Goal: Task Accomplishment & Management: Manage account settings

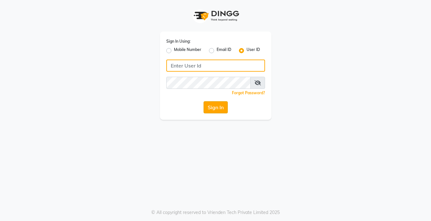
type input "koisalon"
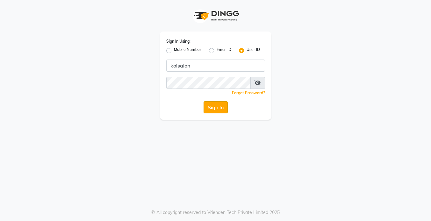
click at [205, 106] on button "Sign In" at bounding box center [216, 107] width 24 height 12
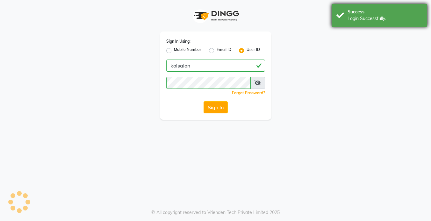
click at [352, 24] on div "Success Login Successfully." at bounding box center [380, 15] width 96 height 23
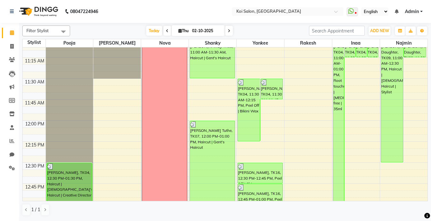
click at [230, 30] on icon at bounding box center [229, 31] width 3 height 4
type input "03-10-2025"
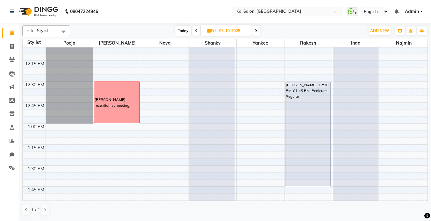
scroll to position [348, 0]
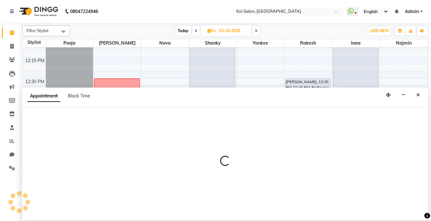
select select "16518"
select select "tentative"
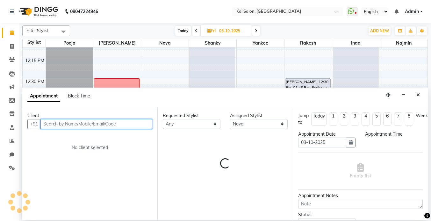
select select "780"
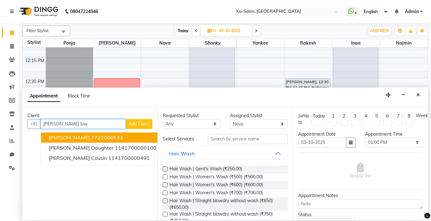
click at [73, 139] on span "[PERSON_NAME]" at bounding box center [69, 138] width 41 height 6
type input "7722006533"
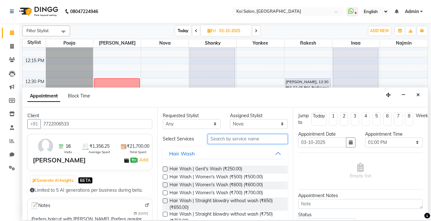
click at [231, 136] on input "text" at bounding box center [248, 139] width 80 height 10
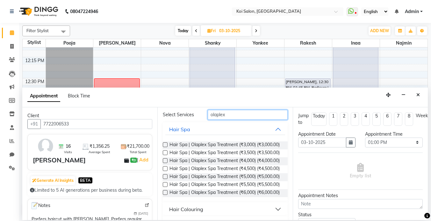
scroll to position [0, 0]
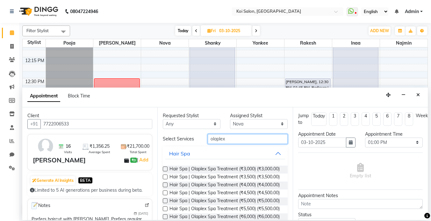
type input "olaplex"
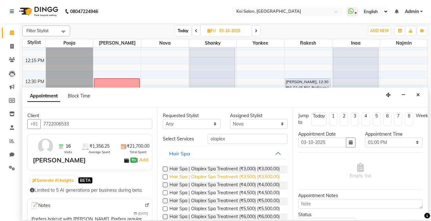
click at [263, 179] on span "Hair Spa | Olaplex Spa Treatment (₹3,500) (₹3,500.00)" at bounding box center [225, 178] width 110 height 8
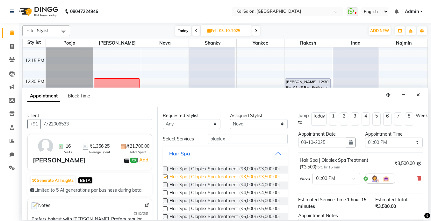
checkbox input "false"
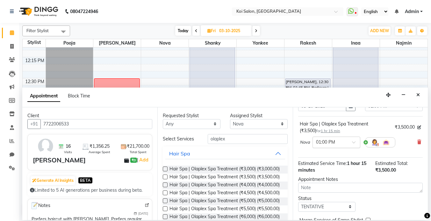
scroll to position [68, 0]
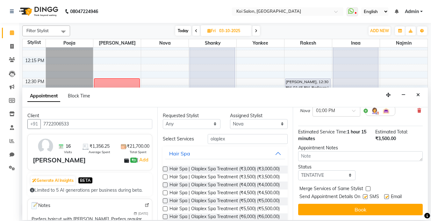
click at [364, 195] on label at bounding box center [365, 197] width 5 height 5
click at [364, 195] on input "checkbox" at bounding box center [365, 197] width 4 height 4
checkbox input "false"
click at [387, 196] on label at bounding box center [387, 197] width 5 height 5
click at [387, 196] on input "checkbox" at bounding box center [387, 197] width 4 height 4
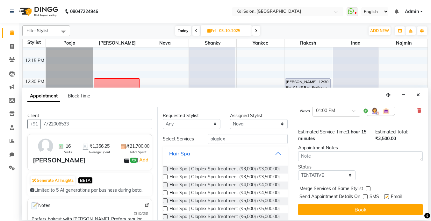
checkbox input "false"
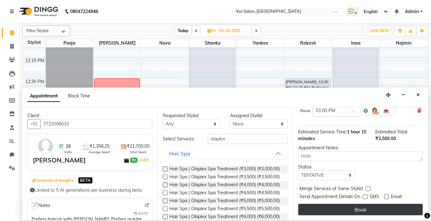
click at [373, 215] on button "Book" at bounding box center [360, 209] width 125 height 11
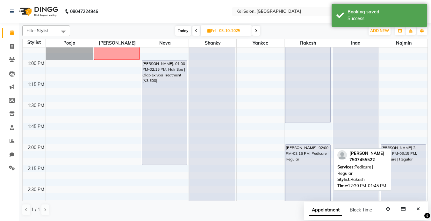
scroll to position [409, 0]
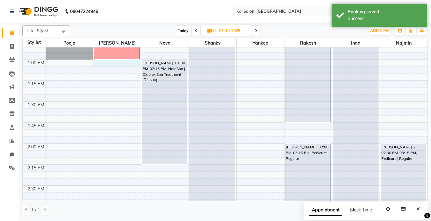
click at [136, 63] on div "8:00 AM 8:15 AM 8:30 AM 8:45 AM 9:00 AM 9:15 AM 9:30 AM 9:45 AM 10:00 AM 10:15 …" at bounding box center [225, 186] width 405 height 1094
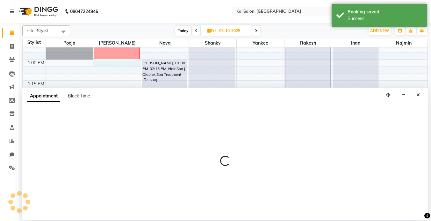
select select "16514"
select select "780"
select select "tentative"
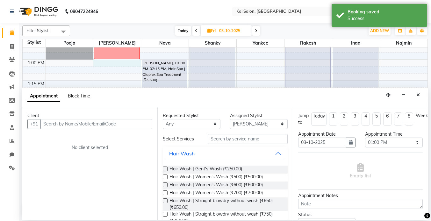
click at [71, 97] on span "Block Time" at bounding box center [79, 96] width 22 height 6
select select "16514"
select select "780"
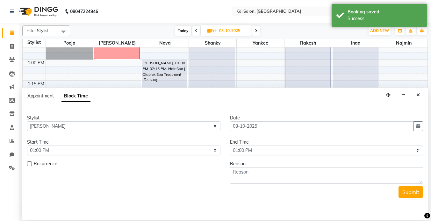
scroll to position [940, 0]
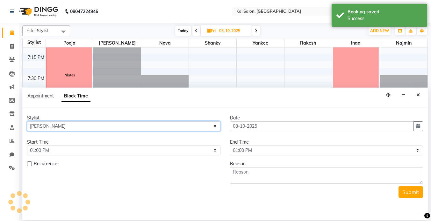
click at [175, 128] on select "Select [PERSON_NAME] Nova Pooja [PERSON_NAME]" at bounding box center [124, 126] width 194 height 10
select select "16518"
click at [27, 121] on select "Select [PERSON_NAME] Nova Pooja [PERSON_NAME]" at bounding box center [124, 126] width 194 height 10
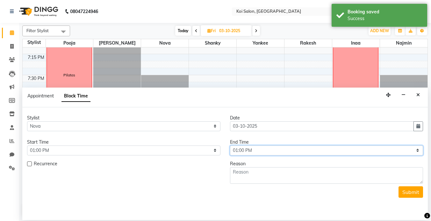
click at [260, 146] on select "Select 09:00 AM 09:15 AM 09:30 AM 09:45 AM 10:00 AM 10:15 AM 10:30 AM 10:45 AM …" at bounding box center [327, 151] width 194 height 10
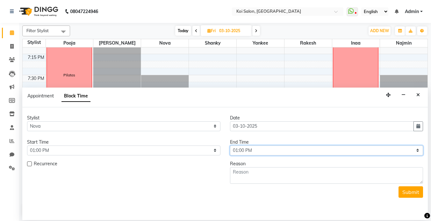
select select "825"
click at [230, 146] on select "Select 09:00 AM 09:15 AM 09:30 AM 09:45 AM 10:00 AM 10:15 AM 10:30 AM 10:45 AM …" at bounding box center [327, 151] width 194 height 10
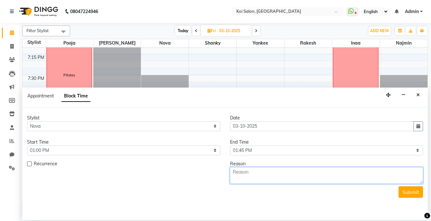
click at [288, 169] on textarea at bounding box center [327, 175] width 194 height 17
type textarea "Change [PERSON_NAME] 2 t"
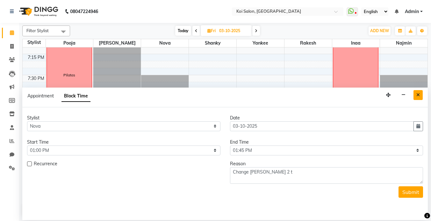
click at [422, 97] on button "Close" at bounding box center [418, 95] width 9 height 10
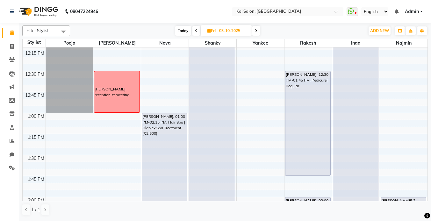
scroll to position [354, 0]
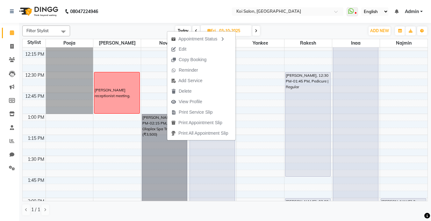
select select "16514"
select select "tentative"
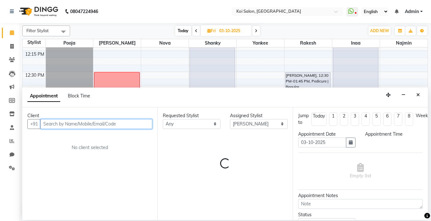
select select "780"
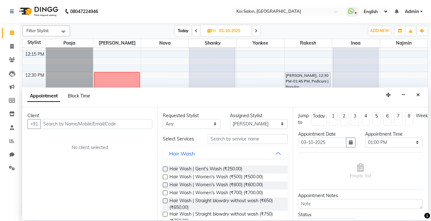
click at [78, 96] on span "Block Time" at bounding box center [79, 96] width 22 height 6
select select "16514"
select select "780"
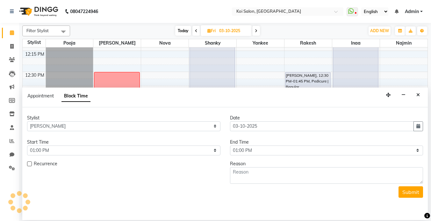
scroll to position [940, 0]
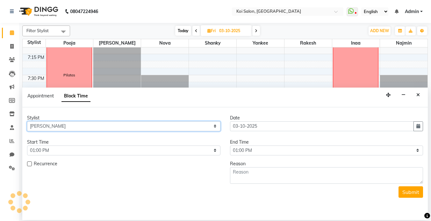
click at [195, 128] on select "Select [PERSON_NAME] Nova Pooja [PERSON_NAME]" at bounding box center [124, 126] width 194 height 10
select select "16518"
click at [27, 121] on select "Select [PERSON_NAME] Nova Pooja [PERSON_NAME]" at bounding box center [124, 126] width 194 height 10
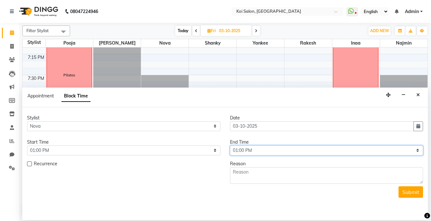
click at [266, 151] on select "Select 09:00 AM 09:15 AM 09:30 AM 09:45 AM 10:00 AM 10:15 AM 10:30 AM 10:45 AM …" at bounding box center [327, 151] width 194 height 10
select select "810"
click at [230, 146] on select "Select 09:00 AM 09:15 AM 09:30 AM 09:45 AM 10:00 AM 10:15 AM 10:30 AM 10:45 AM …" at bounding box center [327, 151] width 194 height 10
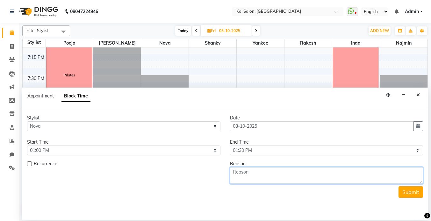
click at [261, 167] on textarea at bounding box center [327, 175] width 194 height 17
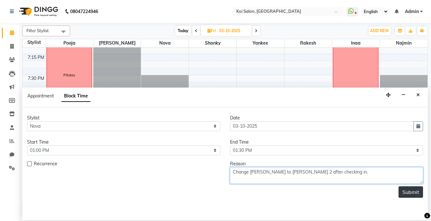
type textarea "Change [PERSON_NAME] to [PERSON_NAME] 2 after checking in."
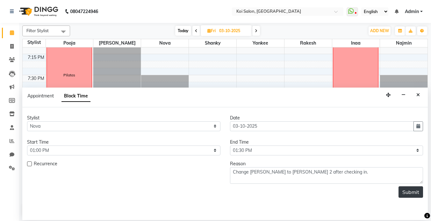
click at [408, 188] on button "Submit" at bounding box center [411, 192] width 25 height 11
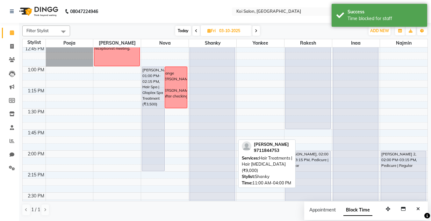
scroll to position [396, 0]
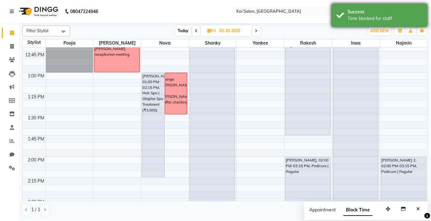
click at [347, 19] on div "Success Time blocked for staff" at bounding box center [380, 15] width 96 height 23
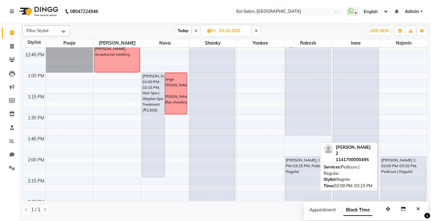
scroll to position [396, 0]
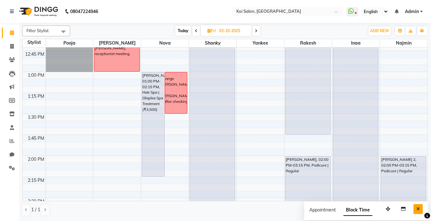
click at [419, 207] on button "Close" at bounding box center [418, 209] width 9 height 10
click at [181, 32] on span "Today" at bounding box center [183, 31] width 16 height 10
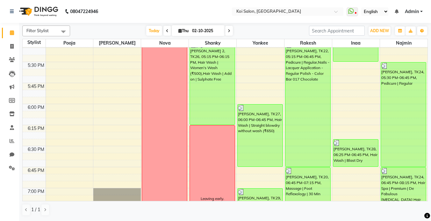
scroll to position [699, 0]
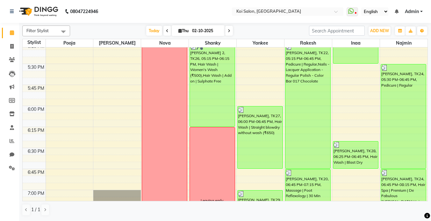
click at [230, 29] on icon at bounding box center [229, 31] width 3 height 4
type input "03-10-2025"
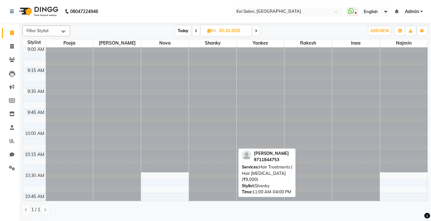
scroll to position [0, 0]
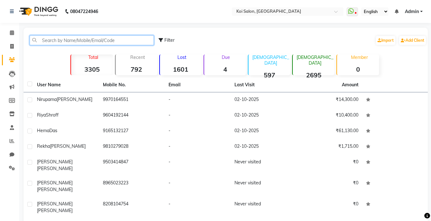
click at [81, 38] on input "text" at bounding box center [92, 40] width 124 height 10
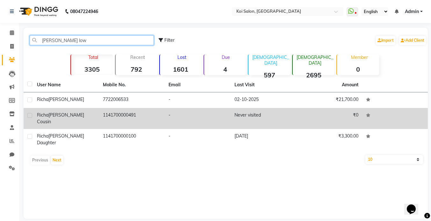
type input "[PERSON_NAME] low"
click at [77, 113] on span "Lowry's Cousin" at bounding box center [60, 118] width 47 height 12
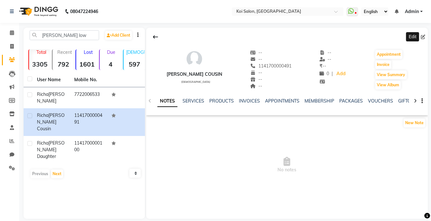
click at [425, 37] on icon at bounding box center [423, 37] width 4 height 4
select select "22"
select select "female"
select select "26277"
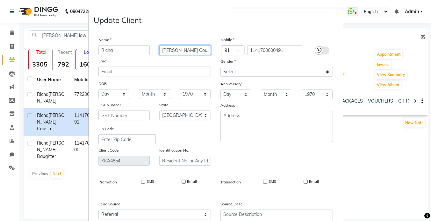
drag, startPoint x: 200, startPoint y: 49, endPoint x: 178, endPoint y: 49, distance: 22.0
click at [178, 49] on input "Lowry's Cousin" at bounding box center [185, 50] width 52 height 10
click at [323, 55] on div at bounding box center [322, 50] width 31 height 10
click at [321, 48] on icon at bounding box center [319, 51] width 5 height 6
click at [0, 0] on input "checkbox" at bounding box center [0, 0] width 0 height 0
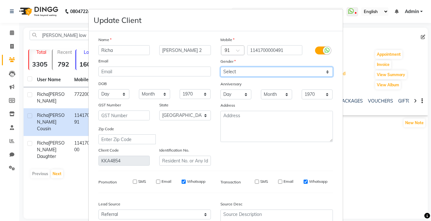
click at [251, 71] on select "Select Male Female Other Prefer Not To Say" at bounding box center [277, 72] width 113 height 10
click at [221, 67] on select "Select Male Female Other Prefer Not To Say" at bounding box center [277, 72] width 113 height 10
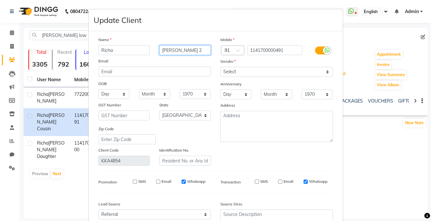
click at [200, 51] on input "Lowry 2" at bounding box center [185, 50] width 52 height 10
click at [199, 51] on input "Lowry 2" at bounding box center [185, 50] width 52 height 10
click at [182, 51] on input "Lowry's sister" at bounding box center [185, 50] width 52 height 10
click at [184, 50] on input "Lowry's ister" at bounding box center [185, 50] width 52 height 10
click at [183, 50] on input "Lowry's ister" at bounding box center [185, 50] width 52 height 10
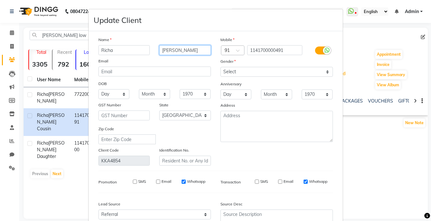
type input "Lowry 2"
click at [135, 181] on input "SMS" at bounding box center [135, 182] width 4 height 4
checkbox input "true"
click at [158, 182] on input "Email" at bounding box center [158, 182] width 4 height 4
checkbox input "true"
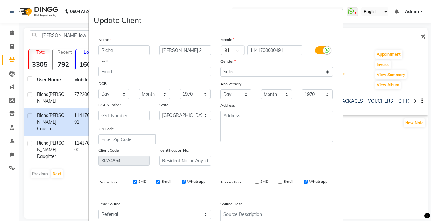
click at [256, 180] on input "SMS" at bounding box center [257, 182] width 4 height 4
checkbox input "true"
click at [280, 180] on input "Email" at bounding box center [280, 182] width 4 height 4
checkbox input "true"
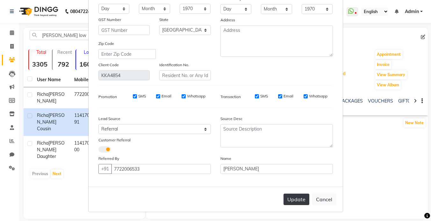
click at [295, 200] on button "Update" at bounding box center [297, 199] width 26 height 11
select select
select select "null"
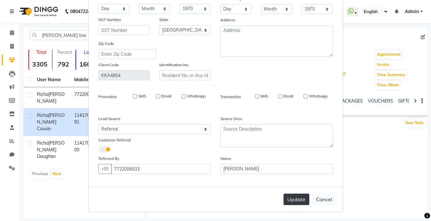
select select
checkbox input "false"
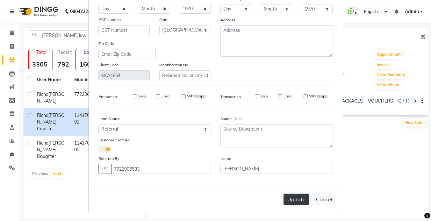
checkbox input "false"
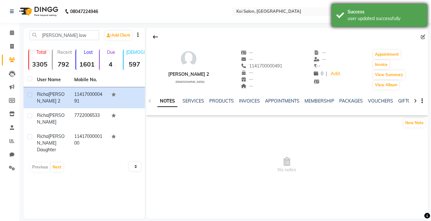
click at [365, 16] on div "user updated successfully" at bounding box center [385, 18] width 75 height 7
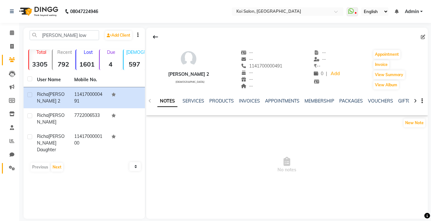
click at [11, 169] on icon at bounding box center [12, 168] width 6 height 5
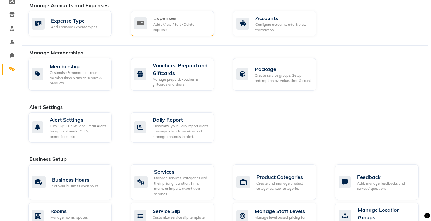
scroll to position [136, 0]
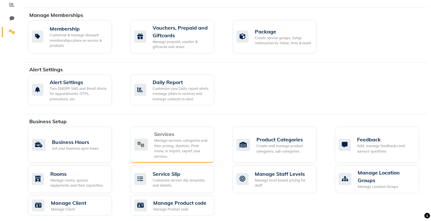
click at [164, 141] on div "Manage services, categories and their pricing, duration. Print menu, or import,…" at bounding box center [181, 148] width 55 height 21
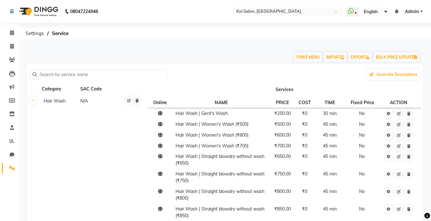
click at [117, 75] on input "text" at bounding box center [101, 75] width 128 height 10
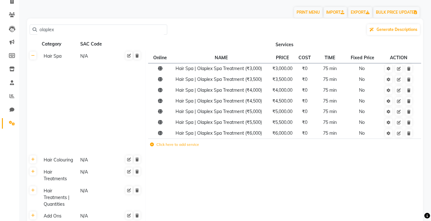
scroll to position [56, 0]
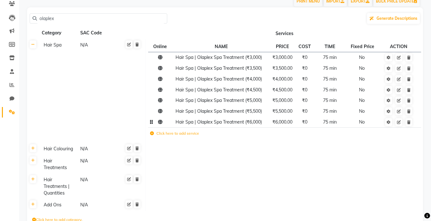
type input "olaplex"
click at [197, 122] on span "Hair Spa | Olaplex Spa Treatment (₹6,000)" at bounding box center [219, 122] width 86 height 6
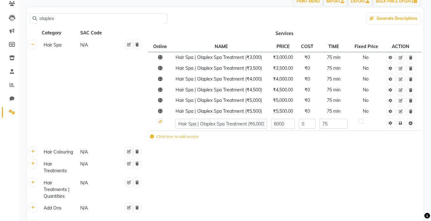
click at [197, 122] on input "Hair Spa | Olaplex Spa Treatment (₹6,000)" at bounding box center [222, 124] width 92 height 10
